Goal: Go to known website: Access a specific website the user already knows

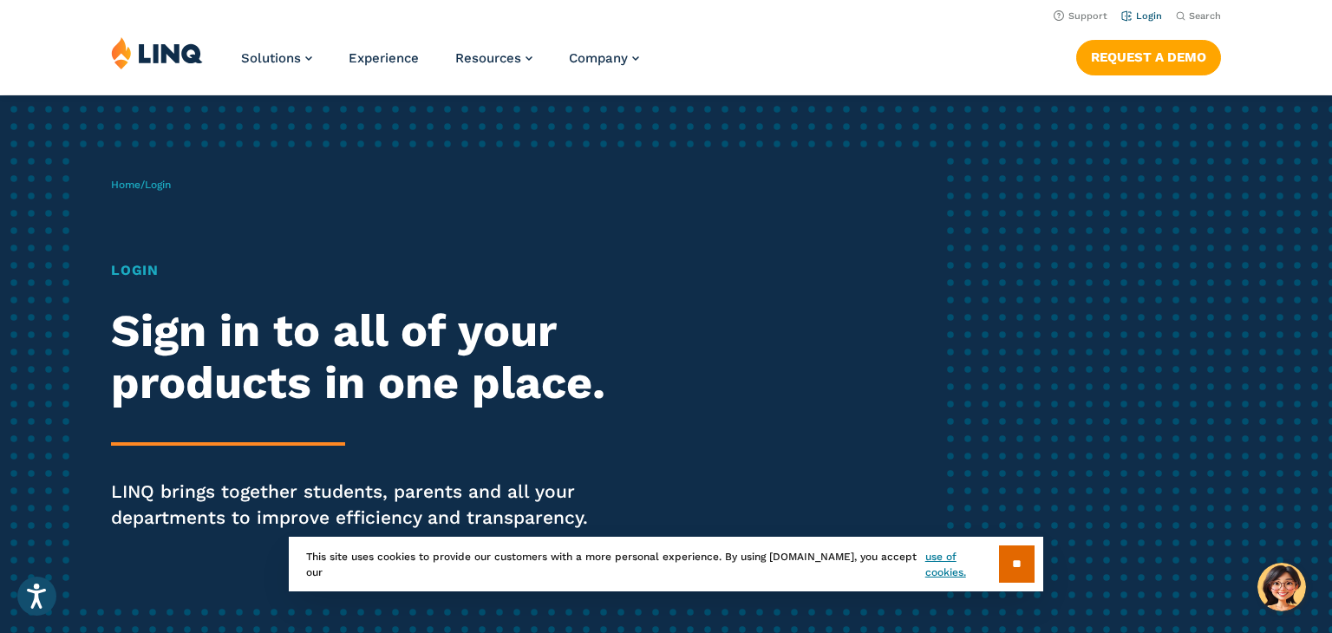
click at [1140, 16] on link "Login" at bounding box center [1141, 15] width 41 height 11
click at [1134, 19] on link "Login" at bounding box center [1141, 15] width 41 height 11
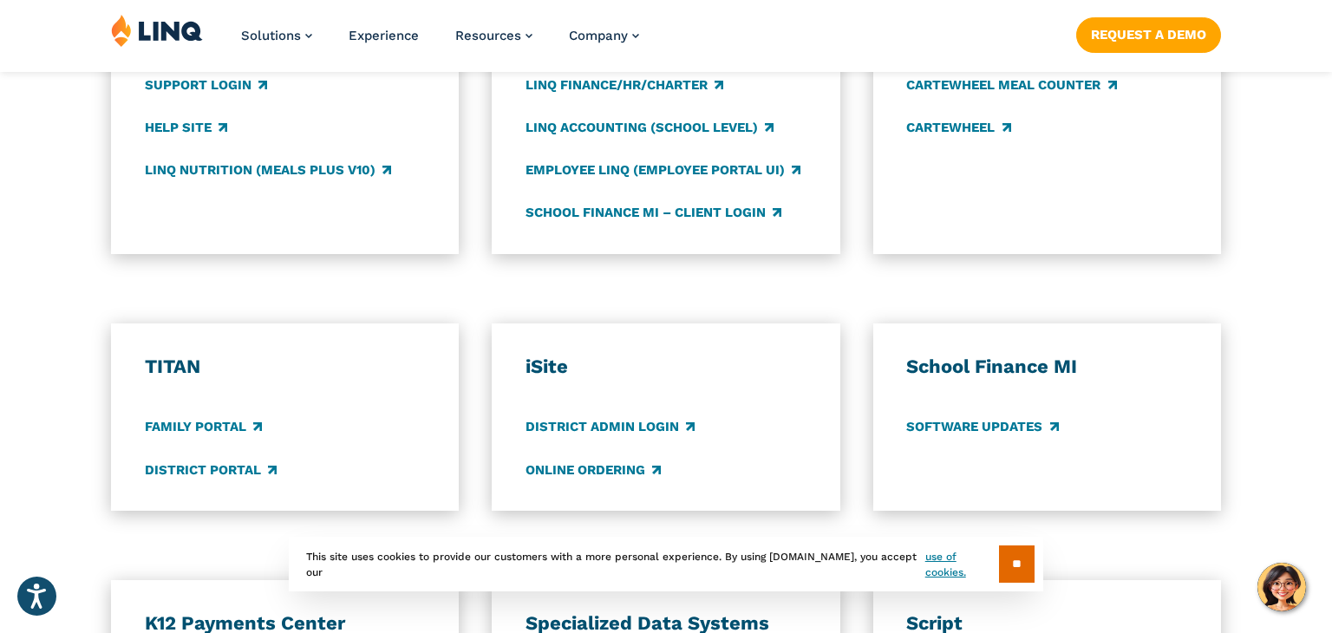
scroll to position [1077, 0]
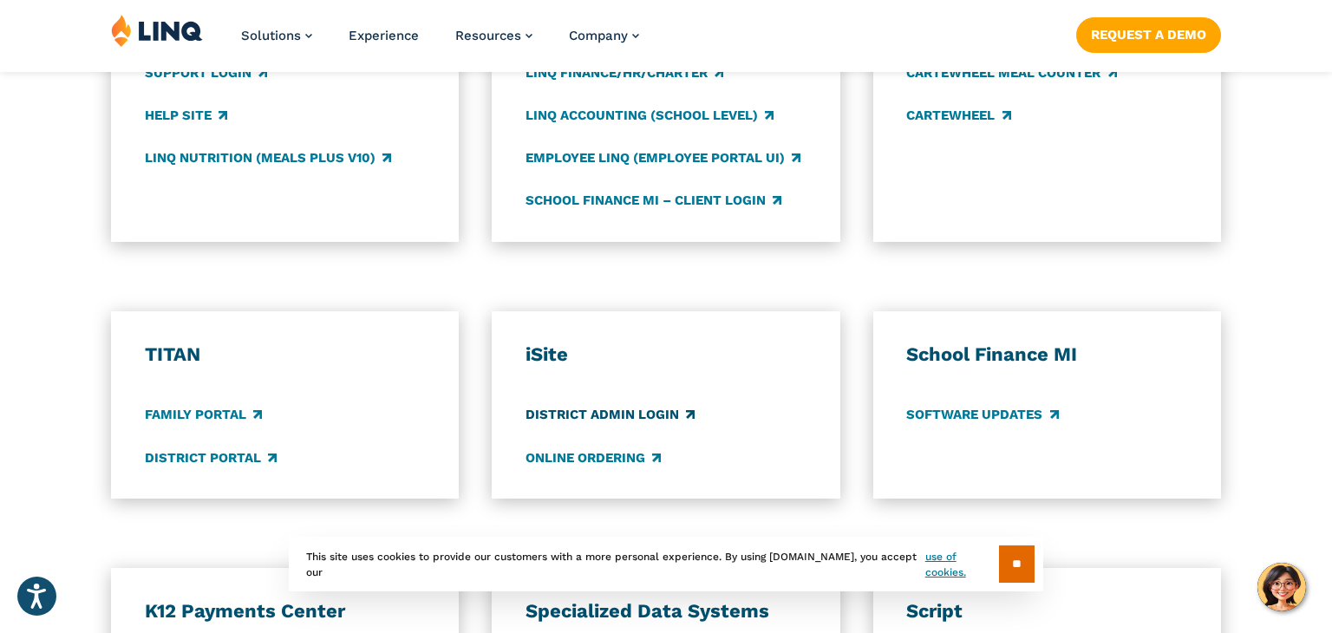
click at [624, 419] on link "District Admin Login" at bounding box center [609, 415] width 169 height 19
click at [29, 203] on div "Meals Plus Support Login Help Site LINQ Nutrition (Meals Plus v10) LINQ LINQ Fi…" at bounding box center [666, 105] width 1332 height 273
click at [188, 163] on link "LINQ Nutrition (Meals Plus v10)" at bounding box center [268, 157] width 246 height 19
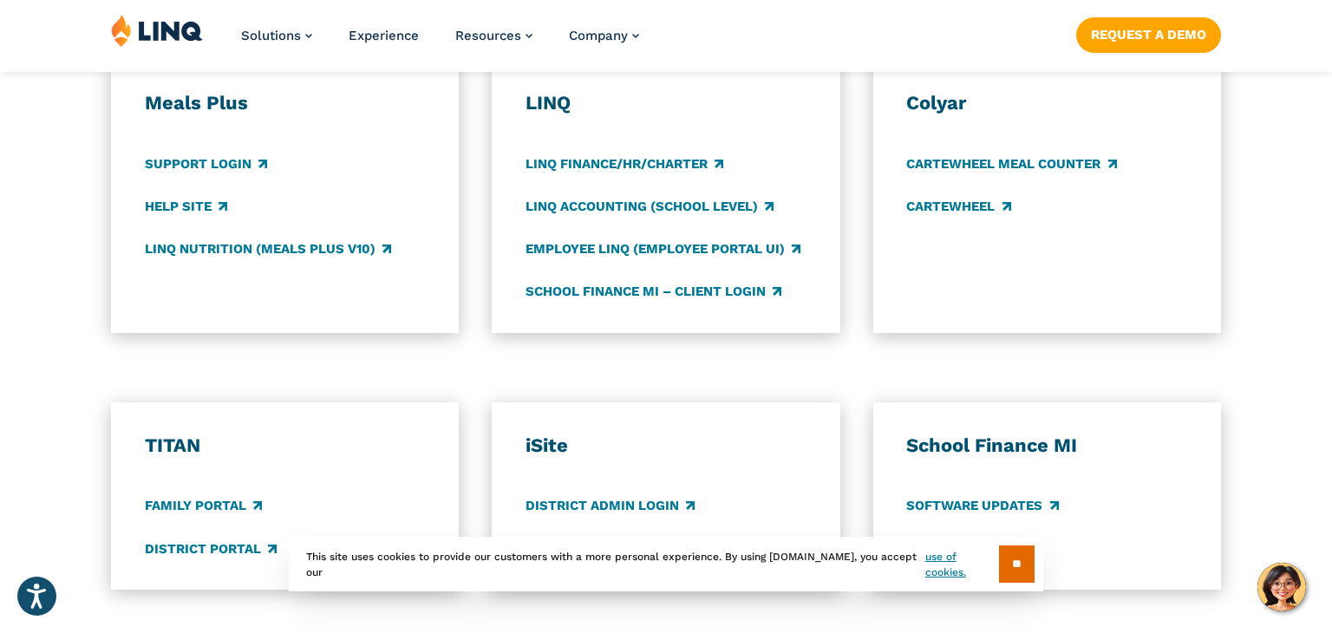
scroll to position [984, 0]
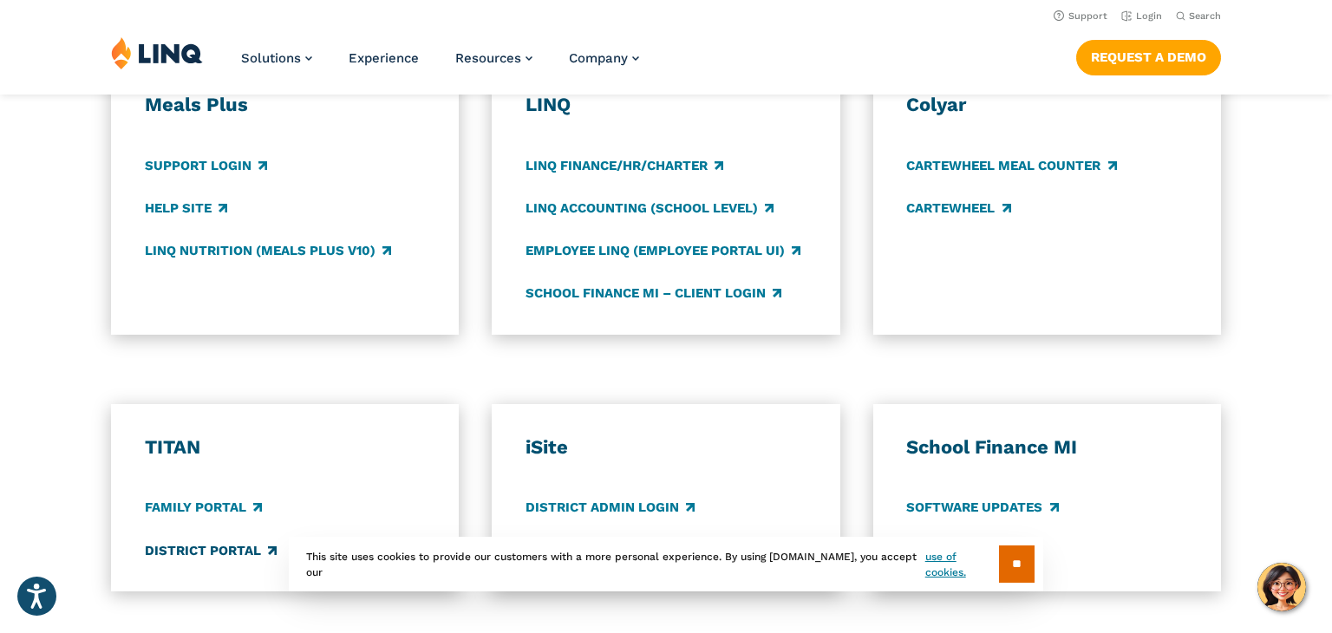
click at [195, 542] on link "District Portal" at bounding box center [211, 550] width 132 height 19
